Goal: Task Accomplishment & Management: Use online tool/utility

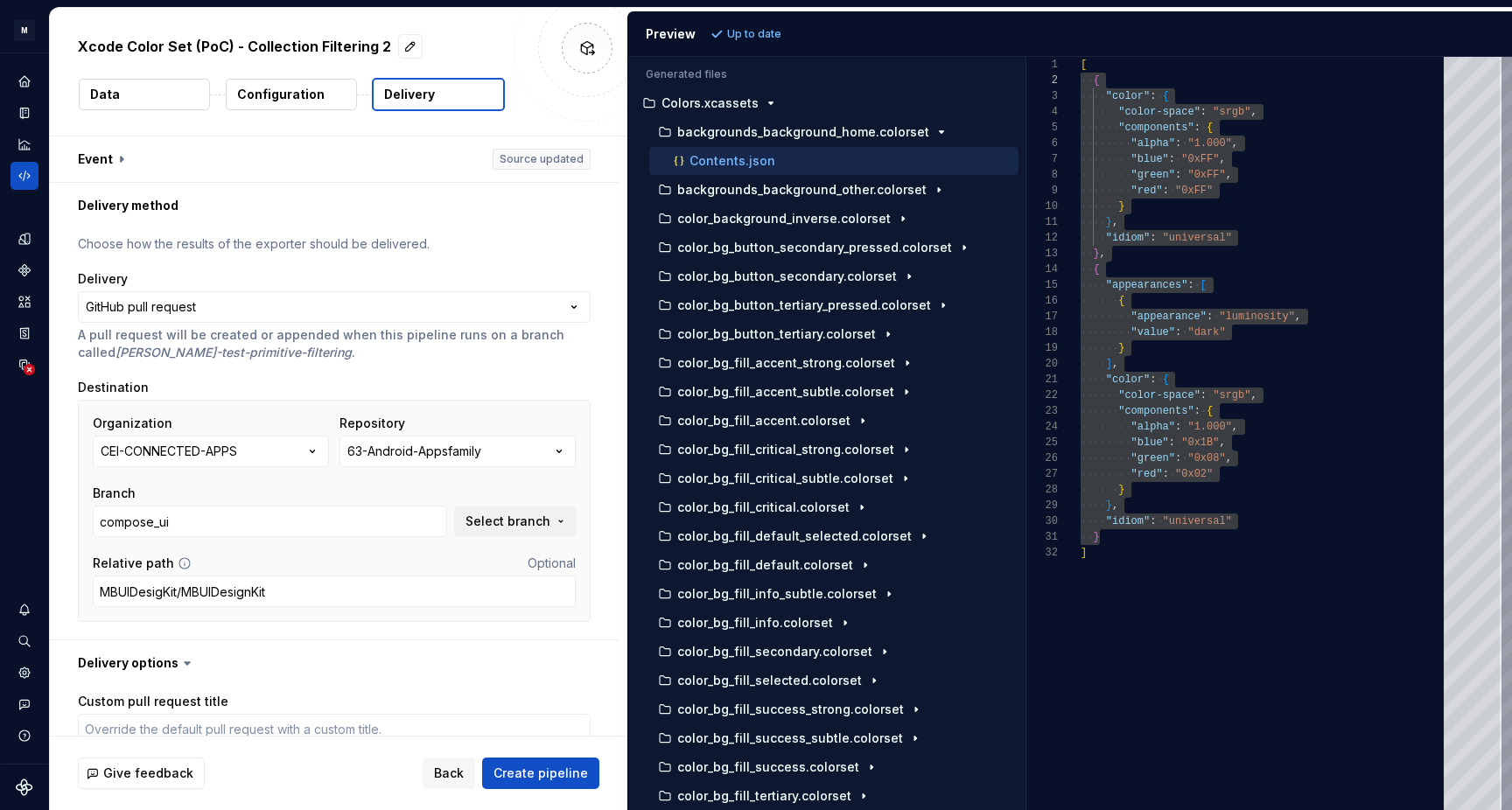
scroll to position [15, 0]
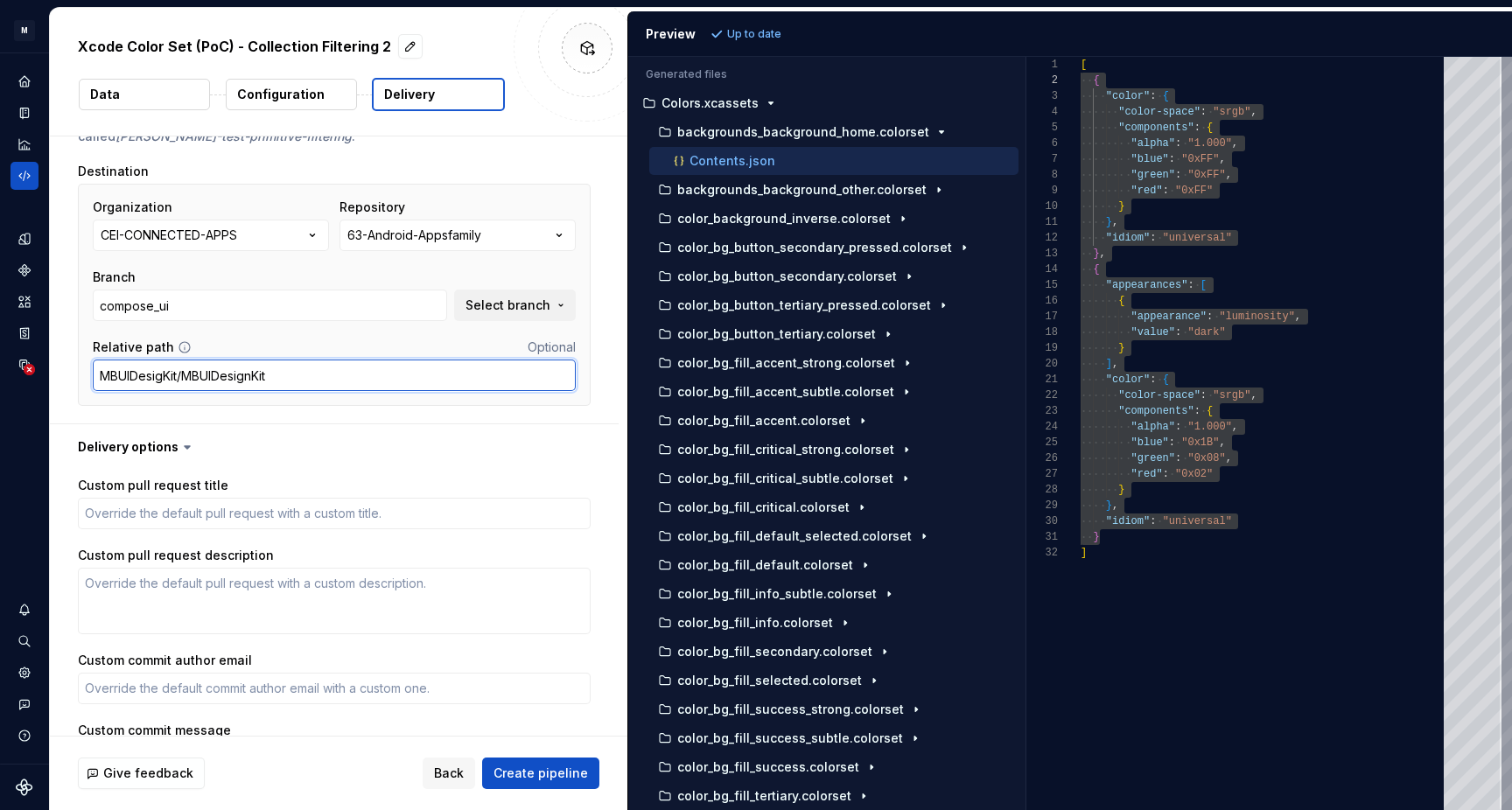
click at [279, 378] on input "MBUIDesigKit/MBUIDesignKit" at bounding box center [334, 375] width 483 height 32
type textarea "*"
click at [317, 378] on input "MBUIDesigKit/MBUIDesignKit" at bounding box center [334, 375] width 483 height 32
paste input "MBUIDesignKitAssets/MBUIDesignKitAssets/Colors.xcassets/BackgroundsBackgroundHo…"
drag, startPoint x: 267, startPoint y: 376, endPoint x: 713, endPoint y: 376, distance: 446.0
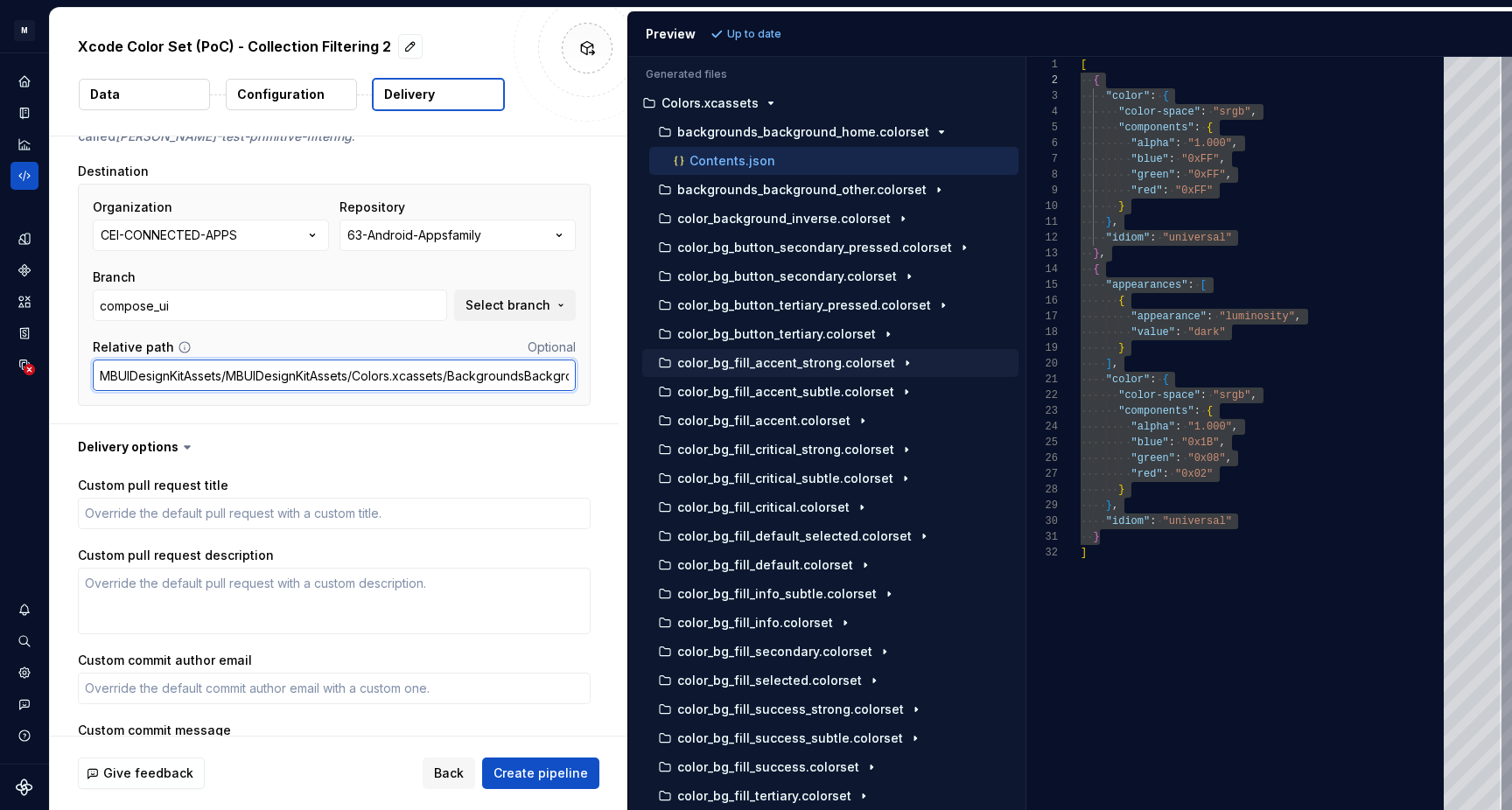
click at [713, 376] on div "**********" at bounding box center [781, 410] width 1462 height 803
type input "MBUIDesignKitAssets/MBUIDesignKitAssets/"
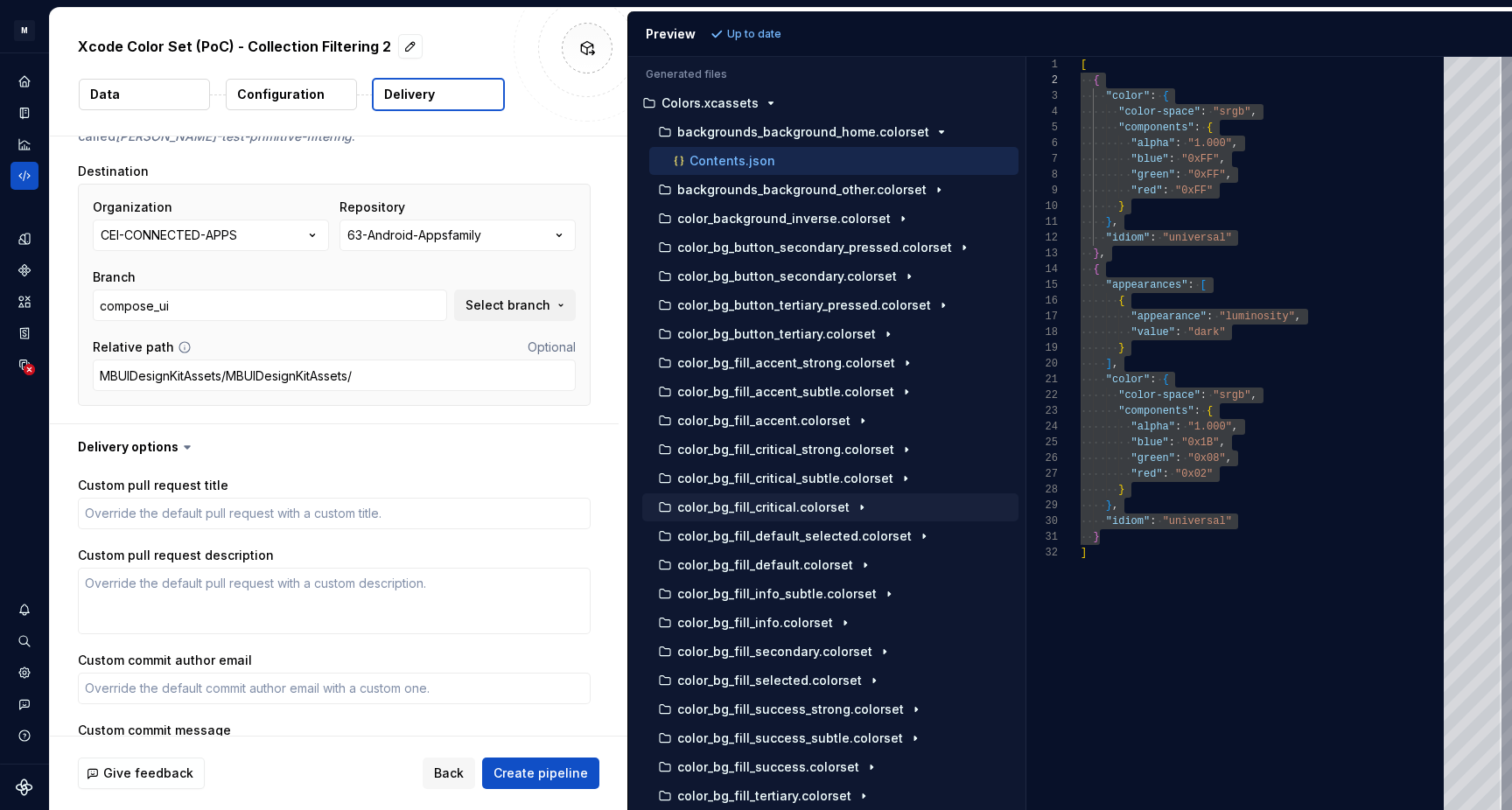
type textarea "*"
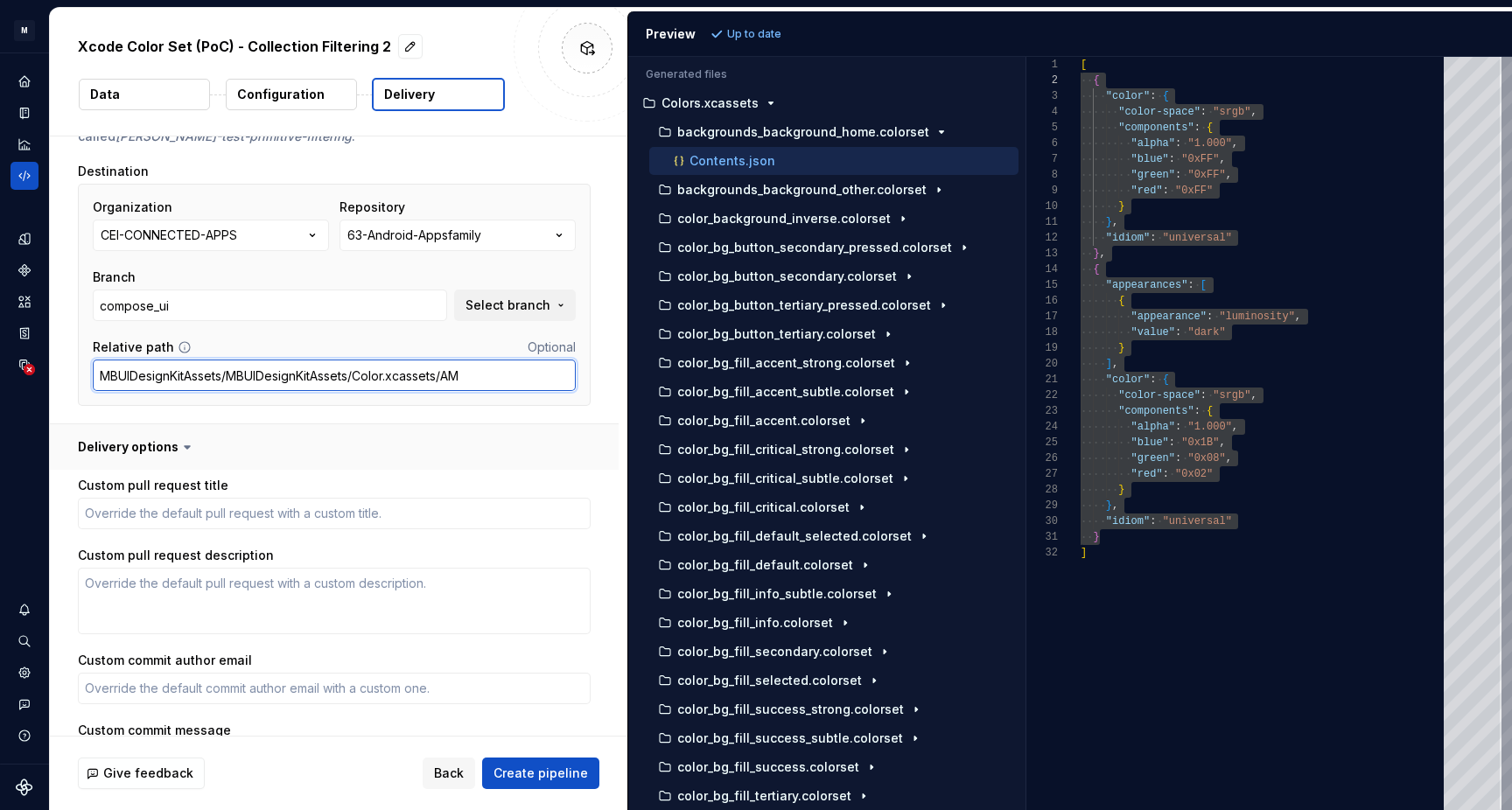
type input "MBUIDesignKitAssets/MBUIDesignKitAssets/Color.xcassets/AMG"
click at [399, 378] on input "MBUIDesignKitAssets/MBUIDesignKitAssets/Color.xcassets/AMG" at bounding box center [334, 375] width 483 height 32
type textarea "*"
